Goal: Task Accomplishment & Management: Use online tool/utility

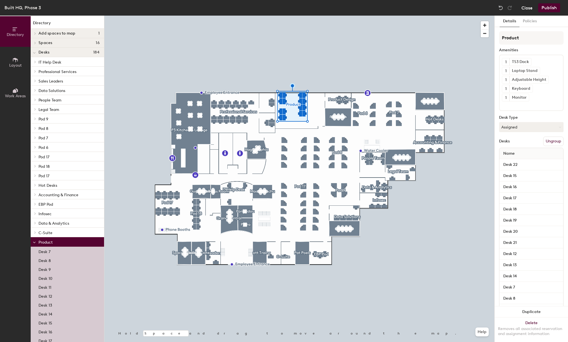
click at [528, 7] on button "Close" at bounding box center [526, 7] width 11 height 9
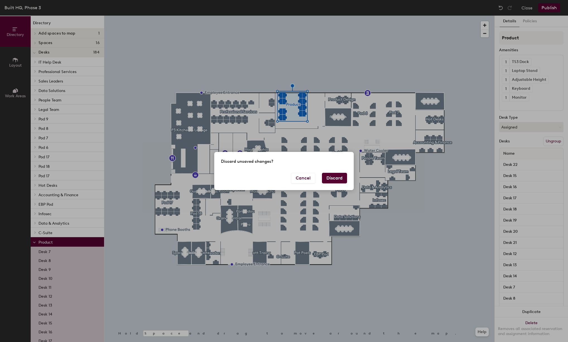
click at [335, 176] on button "Discard" at bounding box center [334, 178] width 25 height 11
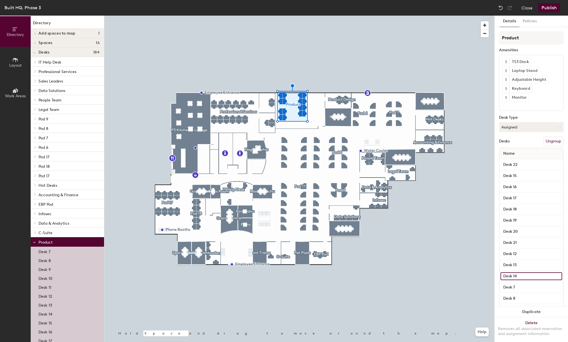
click at [514, 275] on input "Desk 14" at bounding box center [531, 276] width 62 height 8
click at [548, 263] on input "Desk 13" at bounding box center [531, 265] width 62 height 8
click at [554, 277] on input "Desk 14" at bounding box center [531, 276] width 62 height 8
click at [48, 313] on p "Desk 14" at bounding box center [45, 313] width 14 height 6
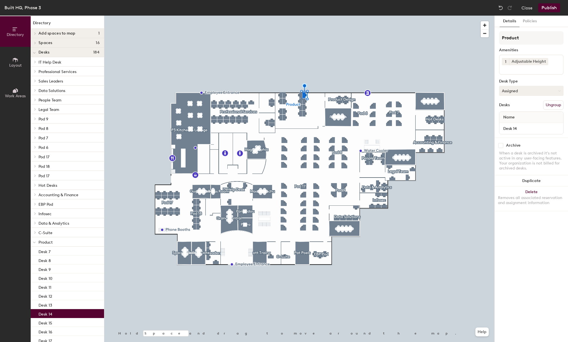
click at [560, 92] on button "Assigned" at bounding box center [531, 91] width 64 height 10
click at [530, 9] on button "Close" at bounding box center [526, 7] width 11 height 9
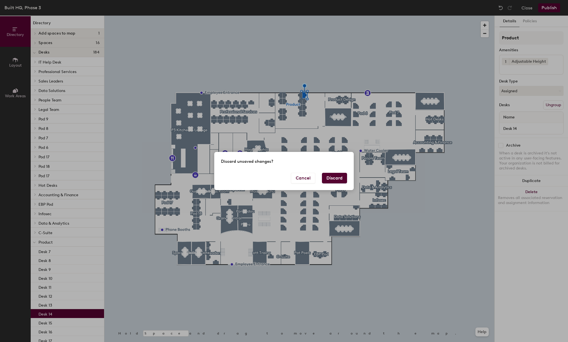
click at [334, 181] on button "Discard" at bounding box center [334, 178] width 25 height 11
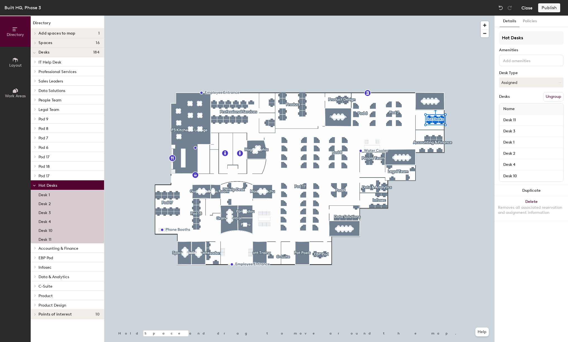
click at [528, 8] on button "Close" at bounding box center [526, 7] width 11 height 9
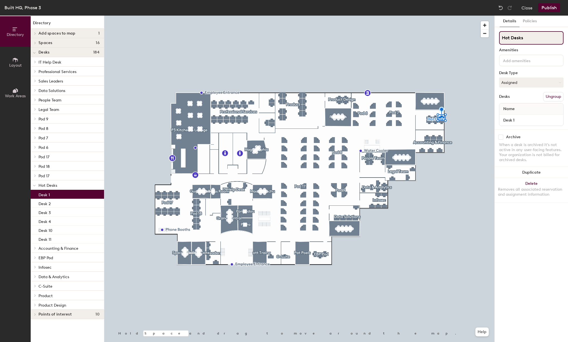
click at [517, 40] on input "Hot Desks" at bounding box center [531, 37] width 64 height 13
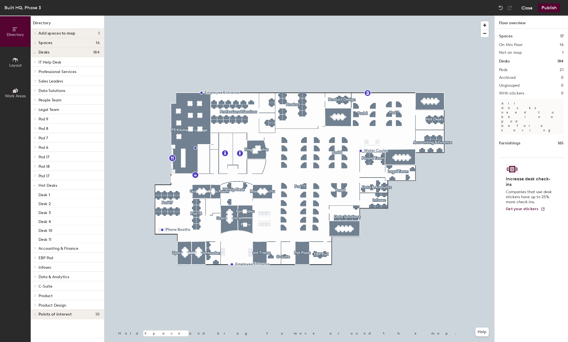
click at [531, 9] on button "Close" at bounding box center [526, 7] width 11 height 9
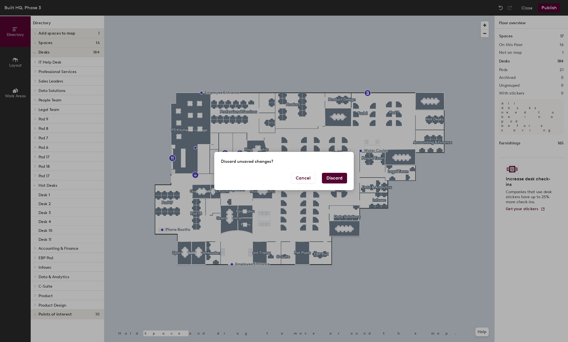
click at [329, 178] on button "Discard" at bounding box center [334, 178] width 25 height 11
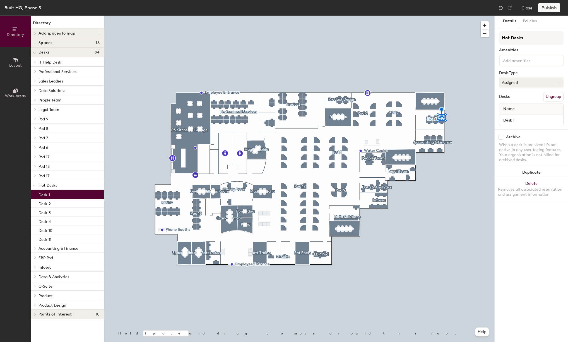
click at [521, 84] on button "Assigned" at bounding box center [531, 82] width 64 height 10
click at [527, 6] on button "Close" at bounding box center [526, 7] width 11 height 9
